Goal: Find specific page/section: Find specific page/section

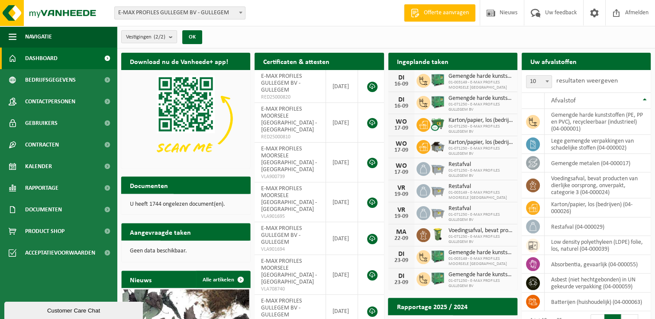
click at [240, 10] on span at bounding box center [240, 12] width 9 height 11
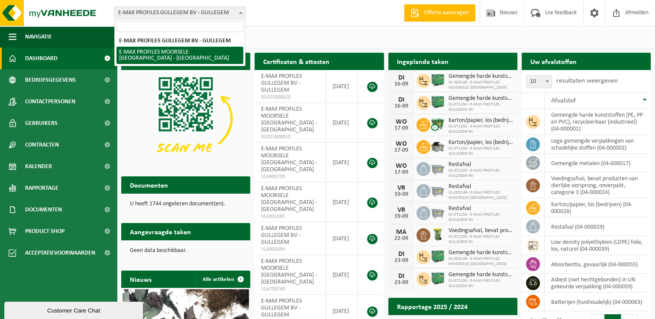
select select "172"
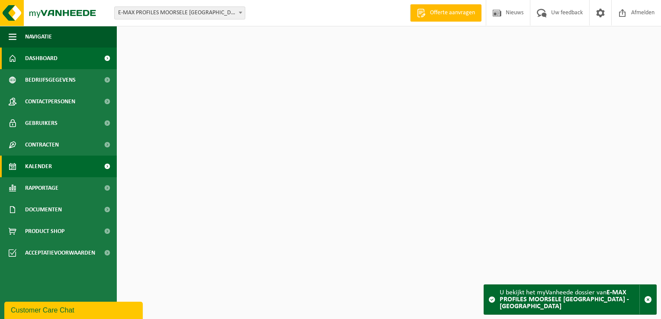
click at [39, 169] on span "Kalender" at bounding box center [38, 167] width 27 height 22
